Goal: Transaction & Acquisition: Purchase product/service

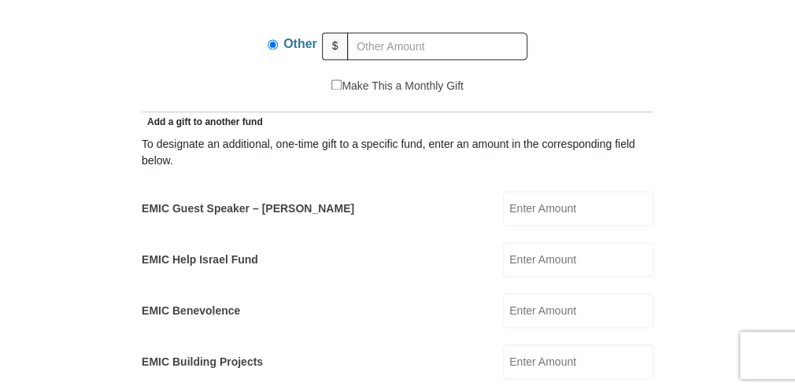
click at [544, 191] on input "EMIC Guest Speaker – [PERSON_NAME]" at bounding box center [578, 208] width 150 height 35
type input "5"
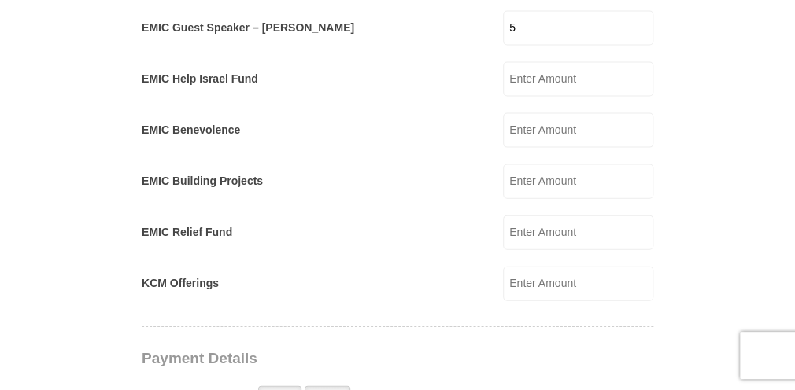
scroll to position [1077, 0]
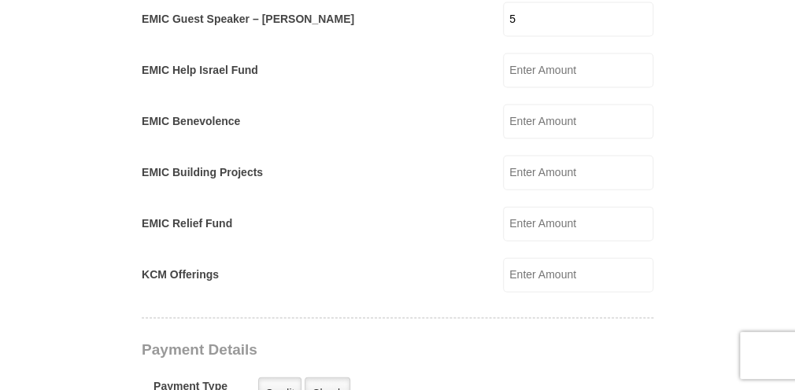
click at [521, 54] on input "EMIC Help Israel Fund" at bounding box center [578, 71] width 150 height 35
click at [435, 126] on div "To designate an additional, one-time gift to a specific fund, enter an amount i…" at bounding box center [398, 116] width 512 height 353
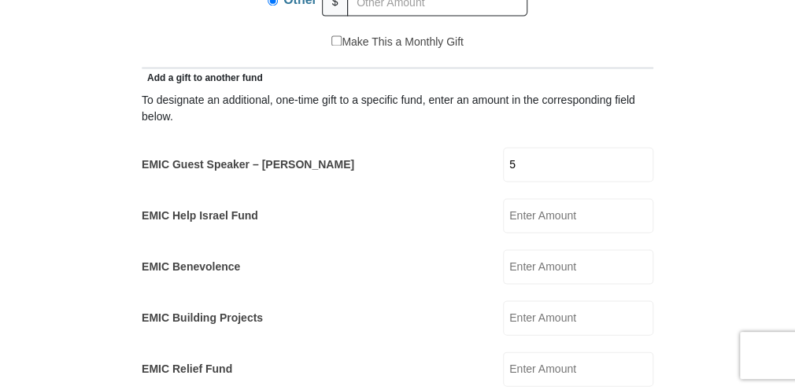
scroll to position [951, 0]
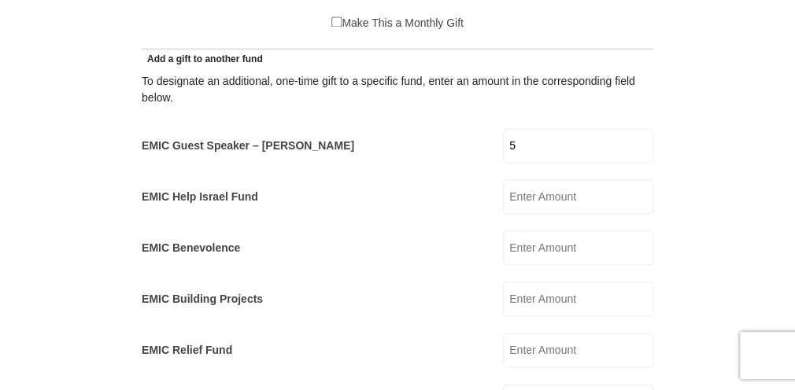
click at [548, 179] on input "EMIC Help Israel Fund" at bounding box center [578, 196] width 150 height 35
type input "5"
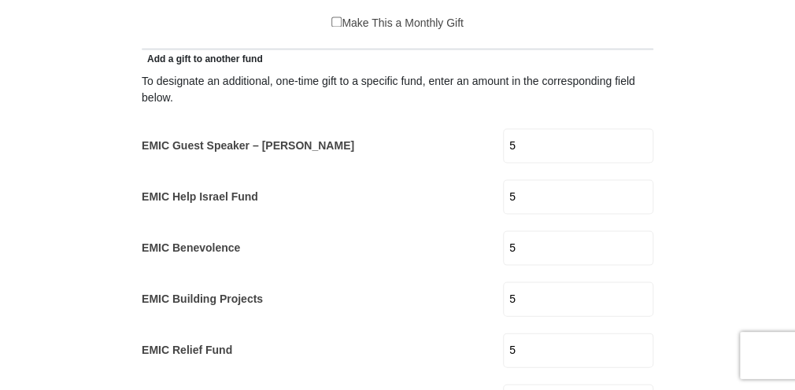
type input "10"
type input "[PERSON_NAME]"
type input "[PERSON_NAME][EMAIL_ADDRESS][PERSON_NAME][DOMAIN_NAME]"
select select "CA"
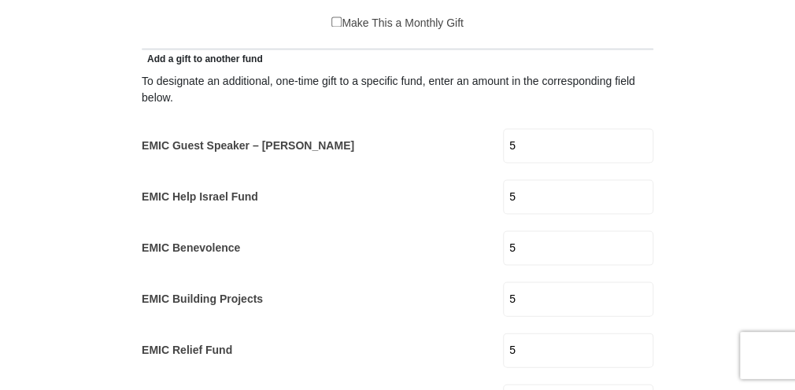
type input "[STREET_ADDRESS]"
type input "Portugal Cove-[GEOGRAPHIC_DATA]"
type input "A1M 2A4"
type input "7098952183"
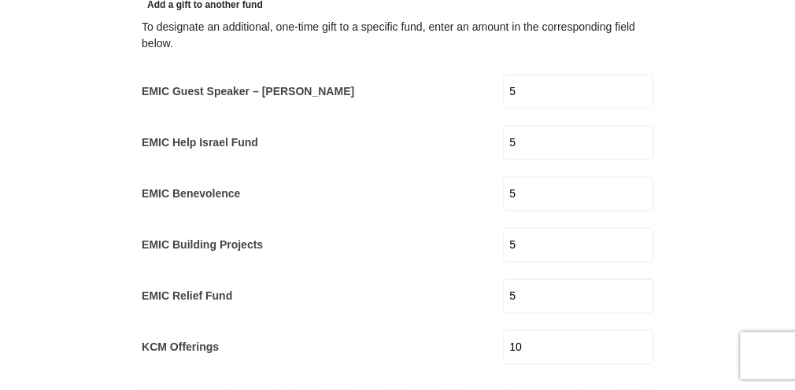
scroll to position [1014, 0]
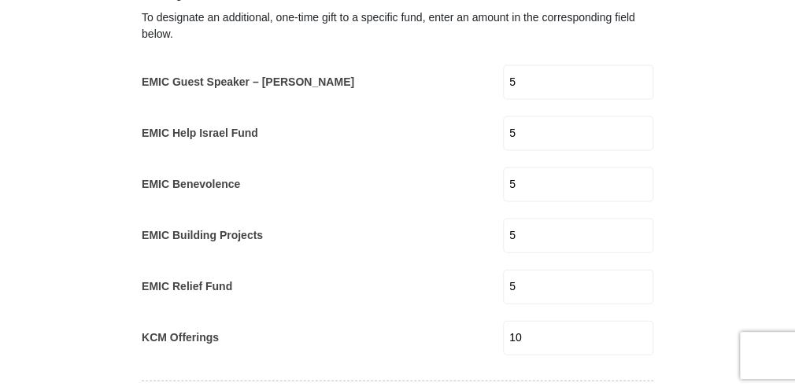
click at [520, 65] on input "5" at bounding box center [578, 82] width 150 height 35
click at [520, 65] on input "EMIC Guest Speaker – [PERSON_NAME]" at bounding box center [578, 82] width 150 height 35
type input "5"
click at [520, 65] on input "5" at bounding box center [578, 82] width 150 height 35
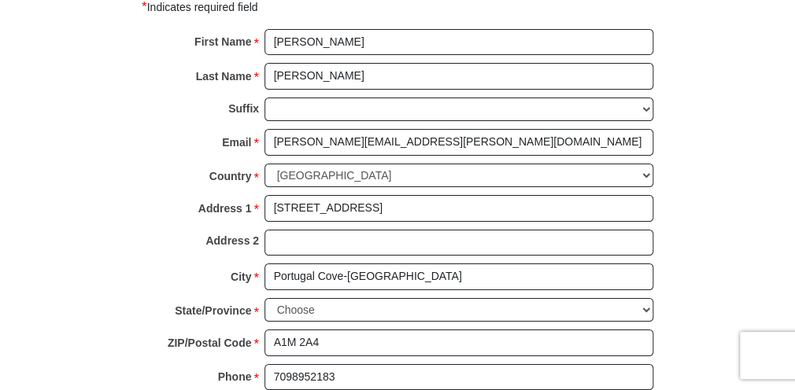
scroll to position [1770, 0]
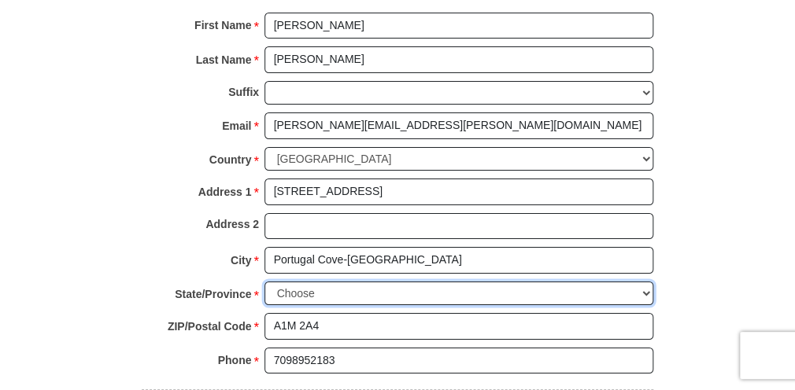
click at [365, 282] on select "Choose [GEOGRAPHIC_DATA] [GEOGRAPHIC_DATA] [GEOGRAPHIC_DATA] [GEOGRAPHIC_DATA] …" at bounding box center [459, 294] width 389 height 24
select select "NL"
click at [265, 282] on select "Choose [GEOGRAPHIC_DATA] [GEOGRAPHIC_DATA] [GEOGRAPHIC_DATA] [GEOGRAPHIC_DATA] …" at bounding box center [459, 294] width 389 height 24
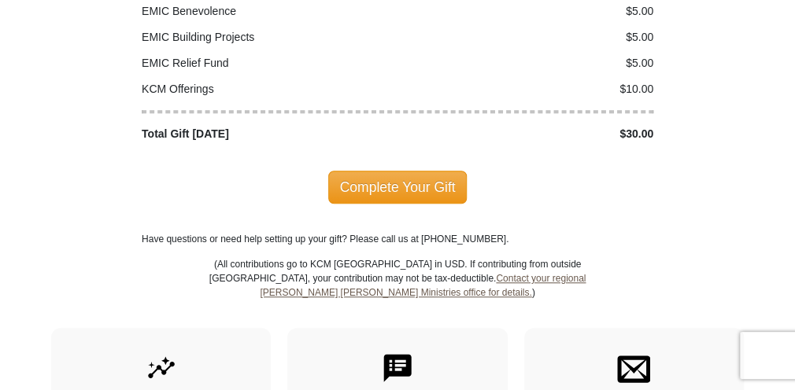
scroll to position [2274, 0]
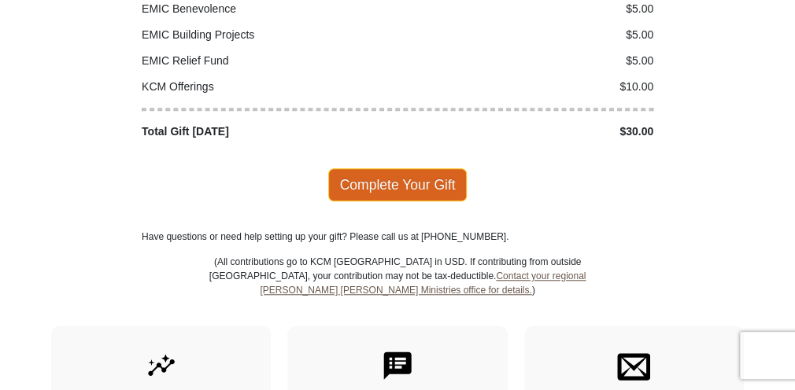
click at [400, 168] on span "Complete Your Gift" at bounding box center [397, 184] width 139 height 33
